Goal: Communication & Community: Participate in discussion

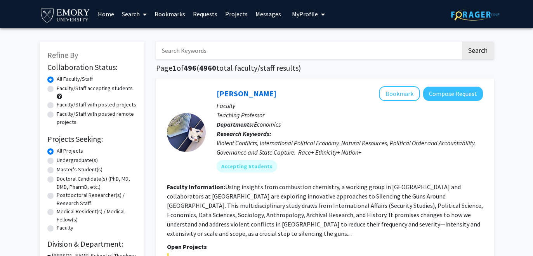
click at [201, 16] on link "Requests" at bounding box center [205, 13] width 32 height 27
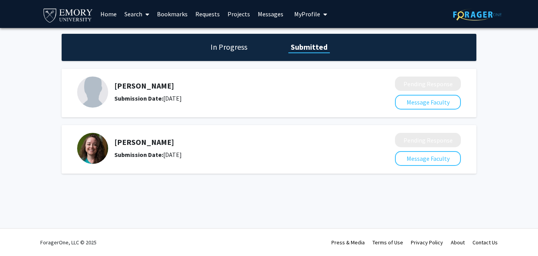
click at [235, 50] on h1 "In Progress" at bounding box center [229, 47] width 42 height 11
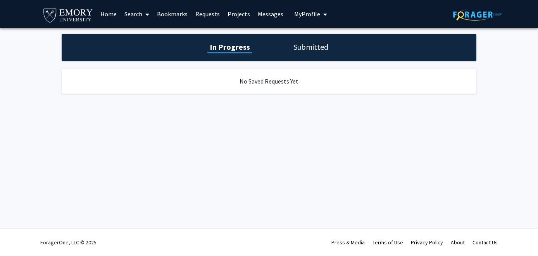
click at [315, 47] on h1 "Submitted" at bounding box center [311, 47] width 40 height 11
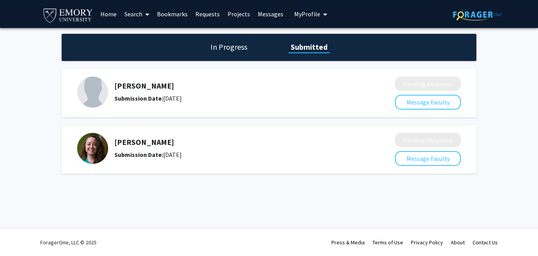
click at [271, 12] on link "Messages" at bounding box center [270, 13] width 33 height 27
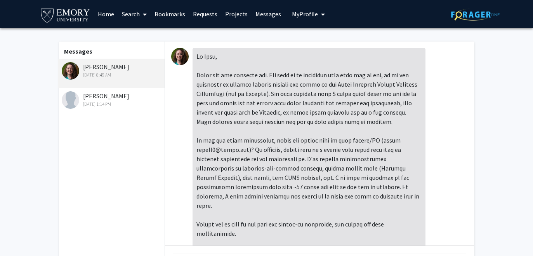
scroll to position [91, 0]
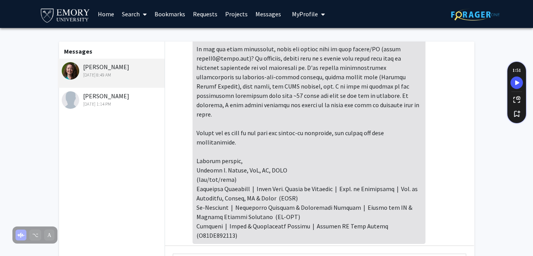
click at [107, 101] on div "[DATE] 1:14 PM" at bounding box center [112, 103] width 101 height 7
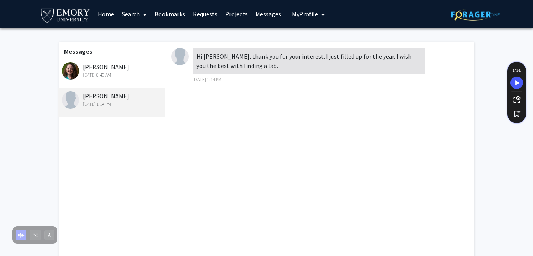
click at [118, 78] on div "[DATE] 8:49 AM" at bounding box center [112, 74] width 101 height 7
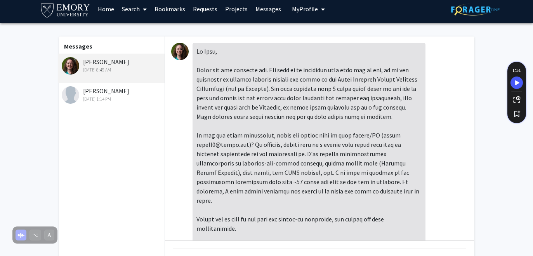
scroll to position [0, 0]
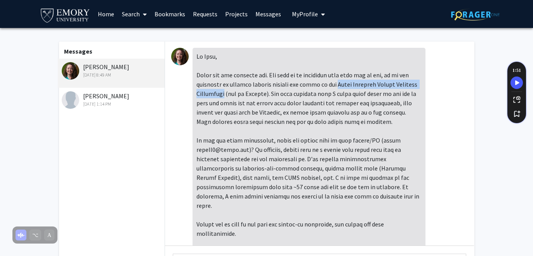
drag, startPoint x: 332, startPoint y: 82, endPoint x: 225, endPoint y: 97, distance: 107.7
click at [225, 97] on div at bounding box center [308, 191] width 233 height 287
copy div "North American [MEDICAL_DATA] Conference"
click at [432, 163] on div "[DATE] 8:49 AM" at bounding box center [319, 198] width 296 height 301
